Goal: Task Accomplishment & Management: Manage account settings

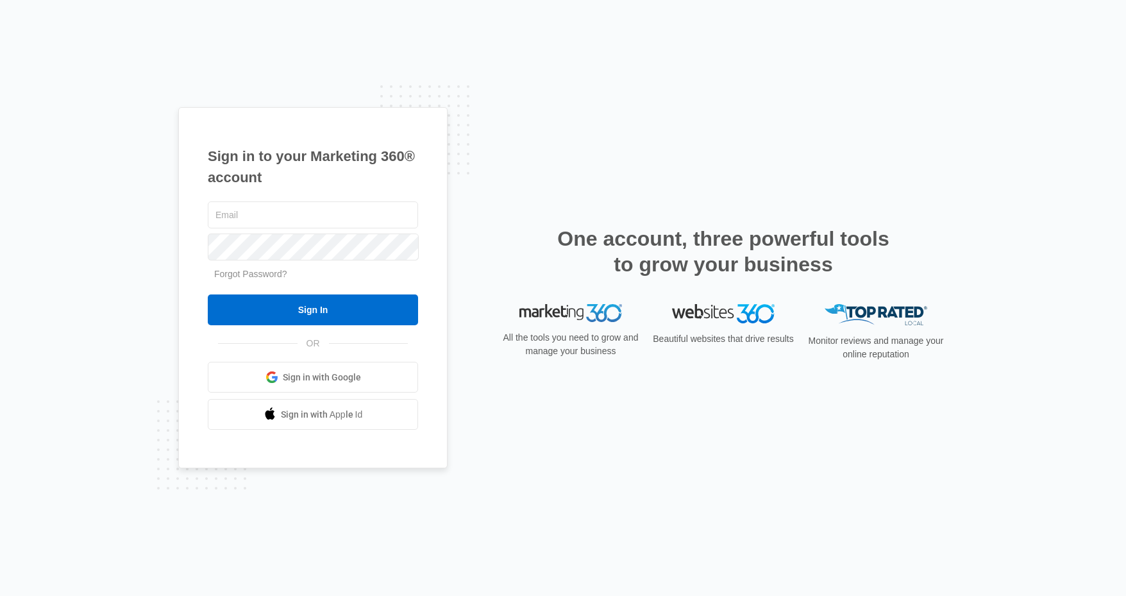
click at [335, 373] on span "Sign in with Google" at bounding box center [322, 377] width 78 height 13
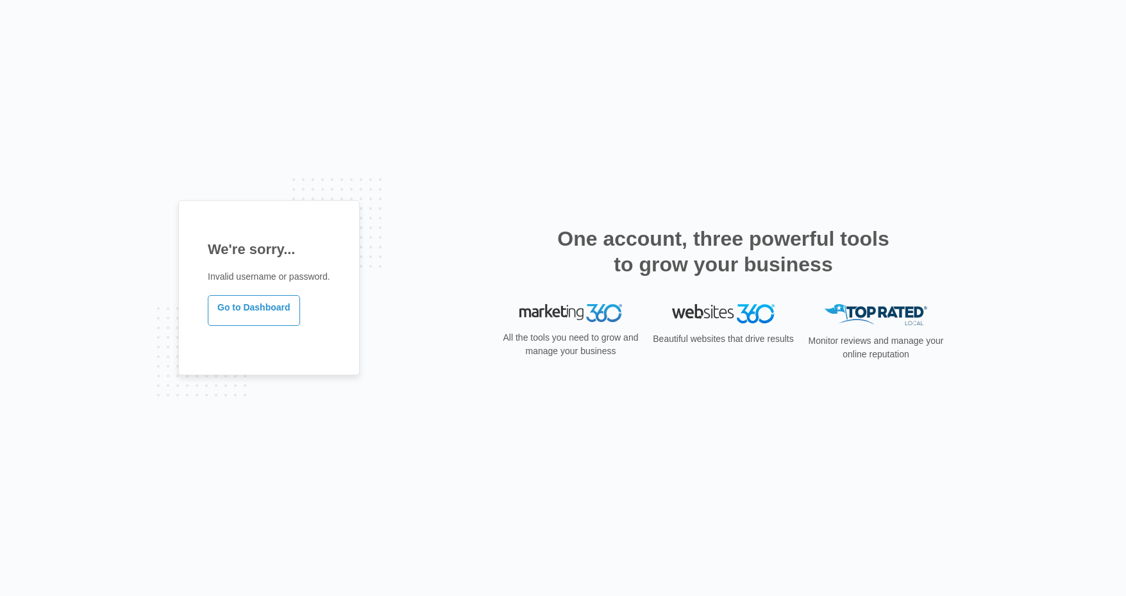
click at [260, 307] on link "Go to Dashboard" at bounding box center [254, 310] width 92 height 31
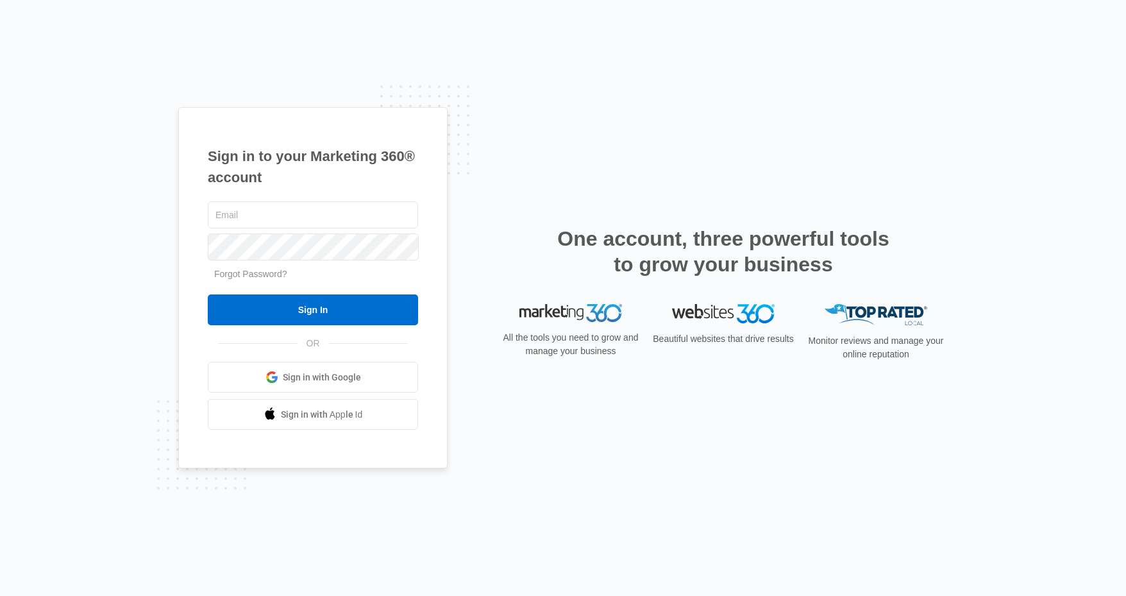
type input "smincey93@gmail.com"
click at [287, 301] on input "Sign In" at bounding box center [313, 309] width 210 height 31
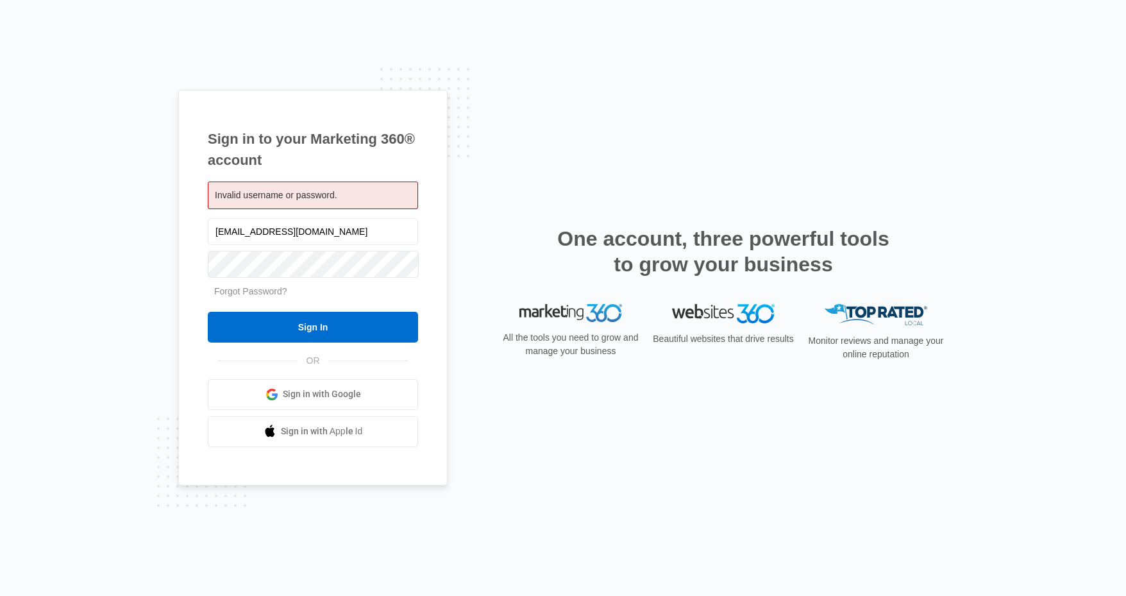
click at [133, 280] on div "Sign in to your Marketing 360® account Invalid username or password. smincey93@…" at bounding box center [563, 298] width 1126 height 596
